Goal: Task Accomplishment & Management: Use online tool/utility

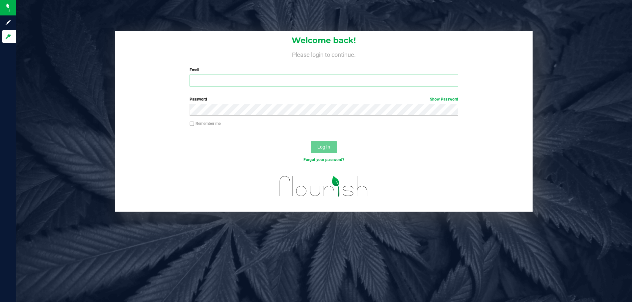
click at [198, 77] on input "Email" at bounding box center [323, 81] width 268 height 12
type input "[EMAIL_ADDRESS][DOMAIN_NAME]"
click at [310, 141] on button "Log In" at bounding box center [323, 147] width 26 height 12
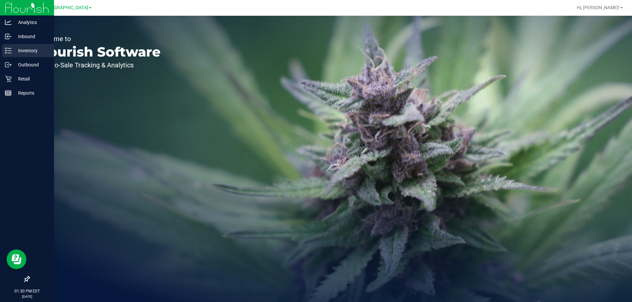
drag, startPoint x: 16, startPoint y: 54, endPoint x: 11, endPoint y: 51, distance: 5.1
click at [15, 54] on div "Analytics Inbound Inventory Outbound Retail Reports 01:30 PM EDT [DATE] 08/23 […" at bounding box center [316, 151] width 632 height 302
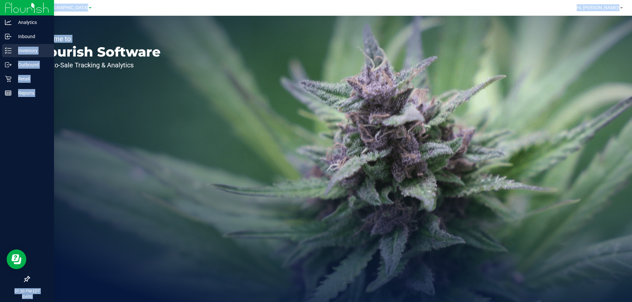
click at [11, 51] on icon at bounding box center [8, 50] width 7 height 7
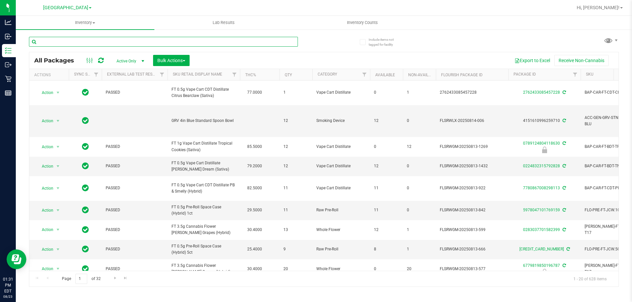
click at [156, 42] on input "text" at bounding box center [163, 42] width 269 height 10
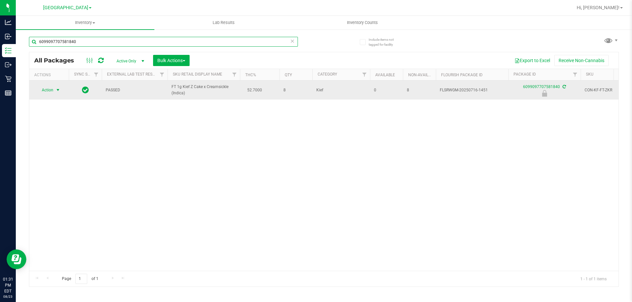
type input "6099097707581840"
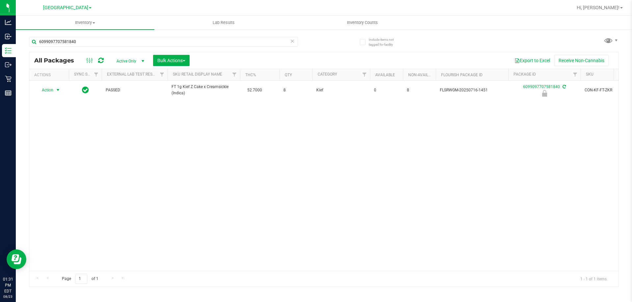
drag, startPoint x: 49, startPoint y: 90, endPoint x: 60, endPoint y: 121, distance: 32.9
click at [50, 90] on span "Action" at bounding box center [45, 90] width 18 height 9
click at [63, 163] on li "Unlock package" at bounding box center [57, 168] width 42 height 10
click at [90, 43] on input "6099097707581840" at bounding box center [163, 42] width 269 height 10
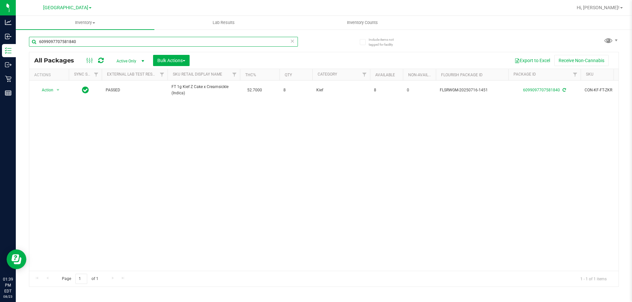
click at [91, 42] on input "6099097707581840" at bounding box center [163, 42] width 269 height 10
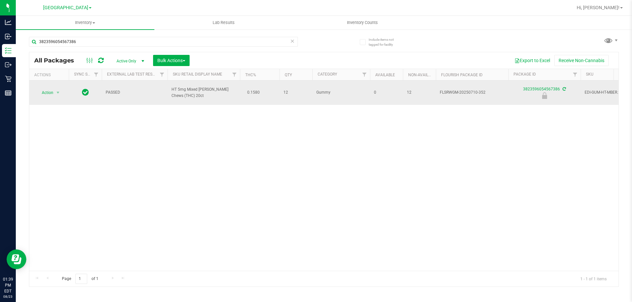
click at [172, 90] on span "HT 5mg Mixed [PERSON_NAME] Chews (THC) 20ct" at bounding box center [203, 93] width 64 height 12
click at [168, 86] on td "HT 5mg Mixed [PERSON_NAME] Chews (THC) 20ct" at bounding box center [203, 93] width 72 height 24
drag, startPoint x: 167, startPoint y: 87, endPoint x: 183, endPoint y: 89, distance: 16.3
click at [188, 93] on tr "Action Action Edit attributes Global inventory Locate package Package audit log…" at bounding box center [636, 93] width 1215 height 24
copy tr "HT 5mg Mixed [PERSON_NAME] Chews (THC) 20ct"
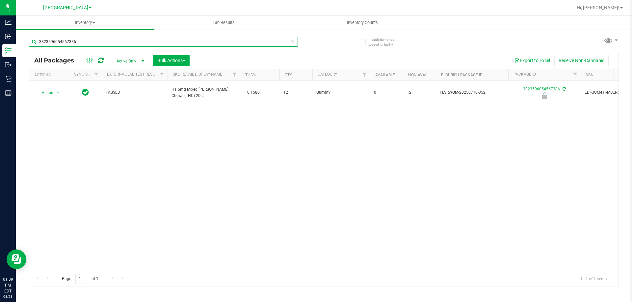
click at [88, 38] on input "3823596054567386" at bounding box center [163, 42] width 269 height 10
paste input "HT 5mg Mixed [PERSON_NAME] Chews (THC) 20ct"
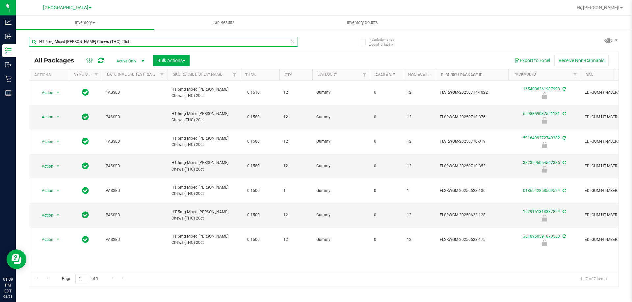
click at [119, 41] on input "HT 5mg Mixed [PERSON_NAME] Chews (THC) 20ct" at bounding box center [163, 42] width 269 height 10
type input "3823596054567386"
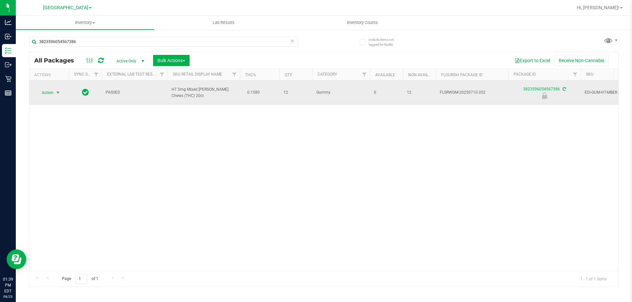
click at [52, 88] on span "Action" at bounding box center [45, 92] width 18 height 9
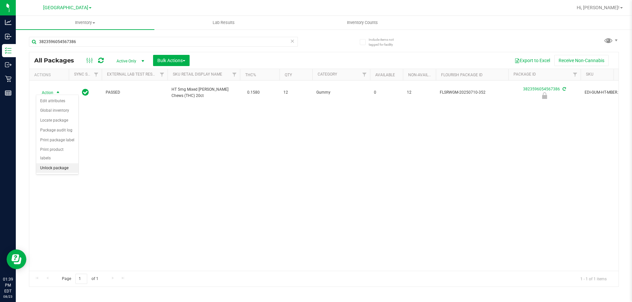
click at [51, 163] on li "Unlock package" at bounding box center [57, 168] width 42 height 10
